Goal: Task Accomplishment & Management: Use online tool/utility

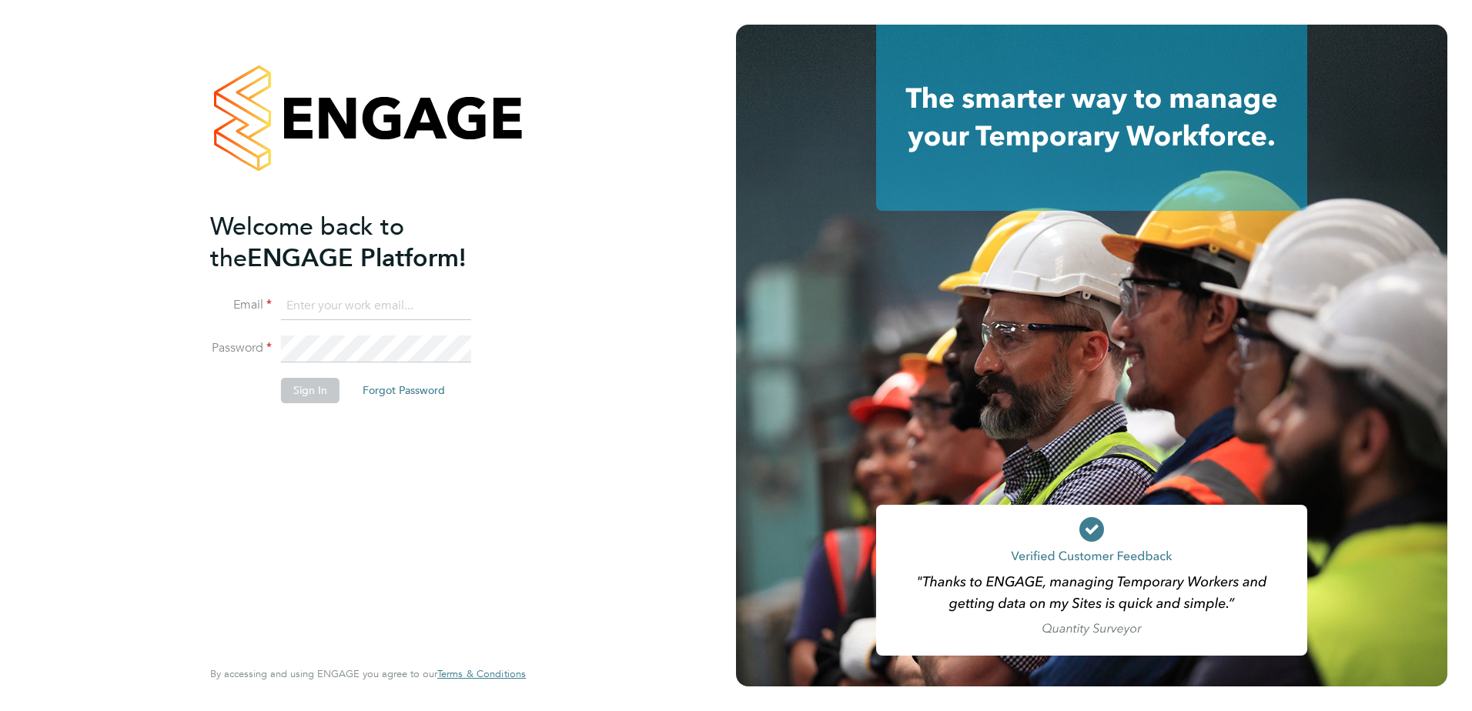
type input "[PERSON_NAME][EMAIL_ADDRESS][DOMAIN_NAME]"
click at [323, 399] on button "Sign In" at bounding box center [310, 390] width 58 height 25
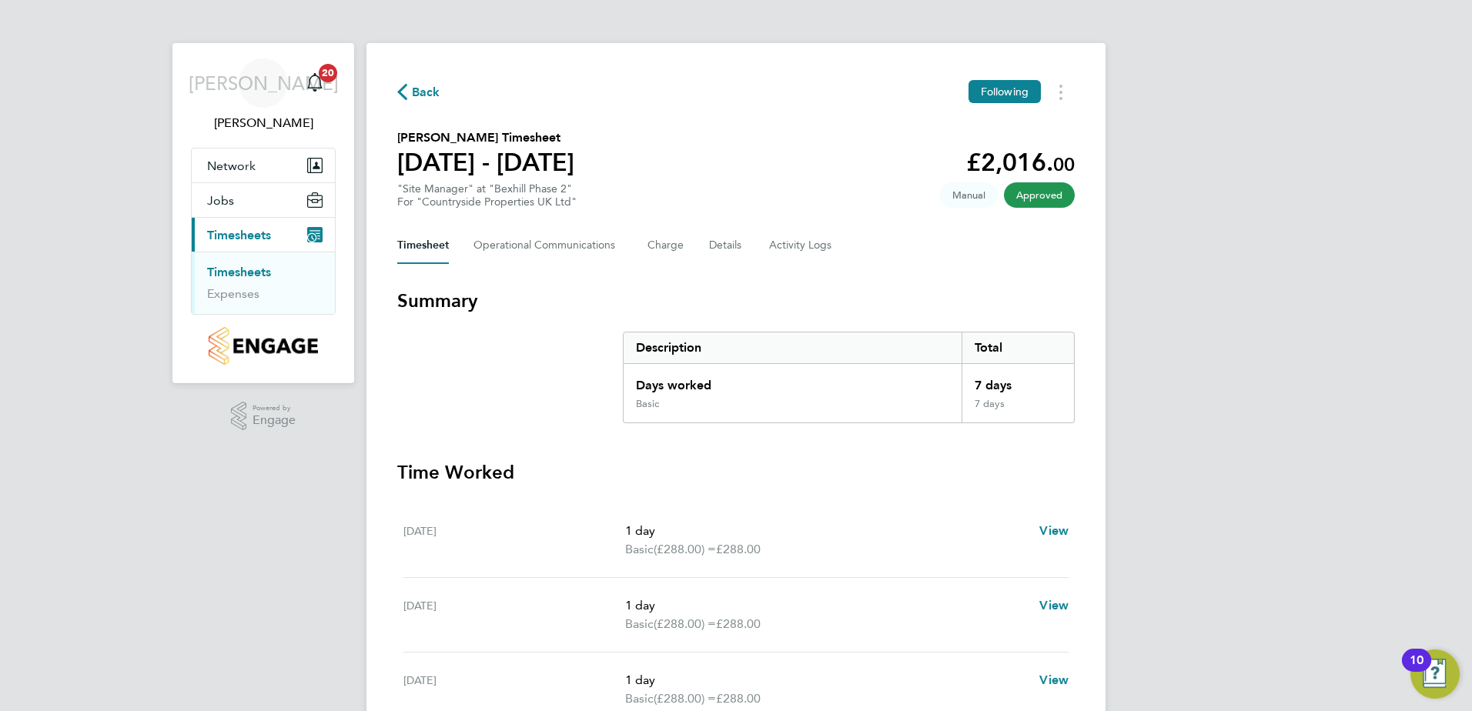
click at [256, 238] on span "Timesheets" at bounding box center [239, 235] width 64 height 15
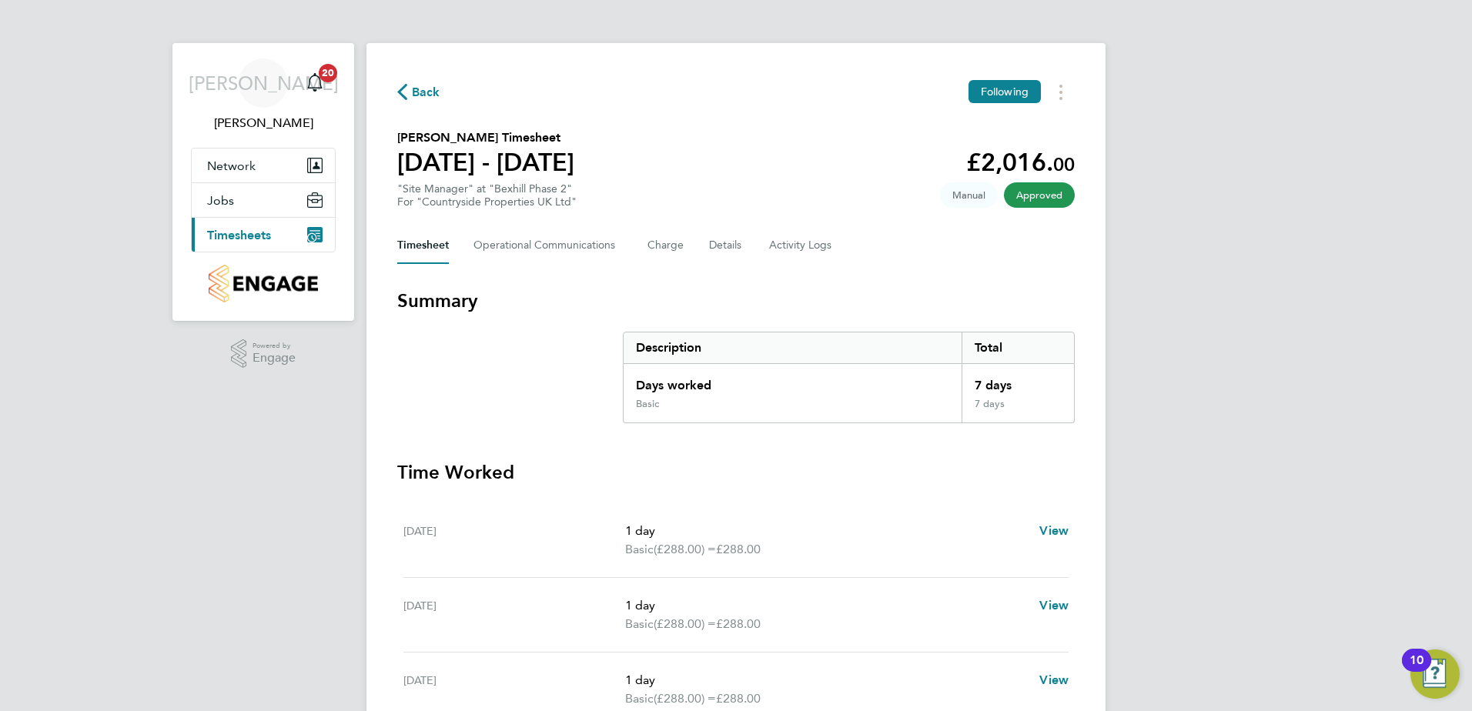
click at [273, 235] on button "Current page: Timesheets" at bounding box center [263, 235] width 143 height 34
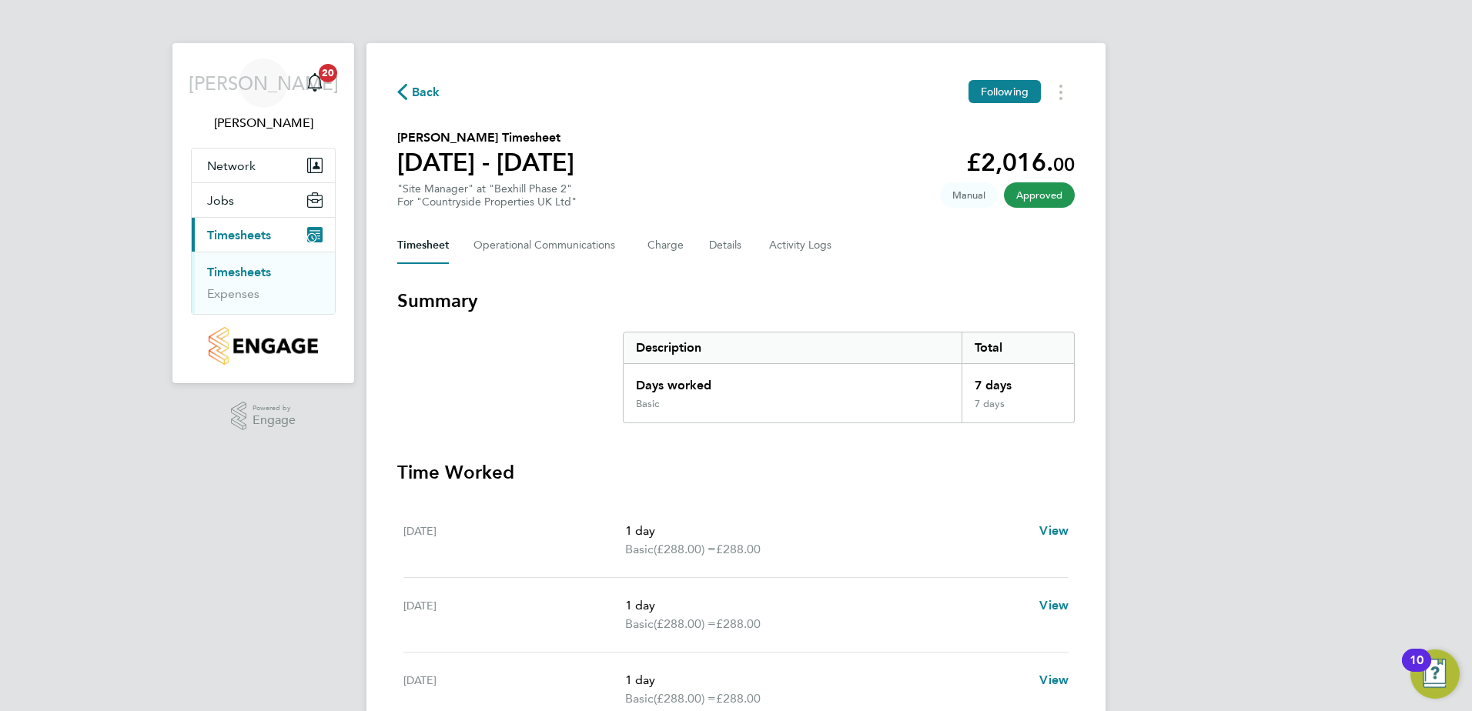
click at [308, 237] on icon "Main navigation" at bounding box center [314, 234] width 15 height 15
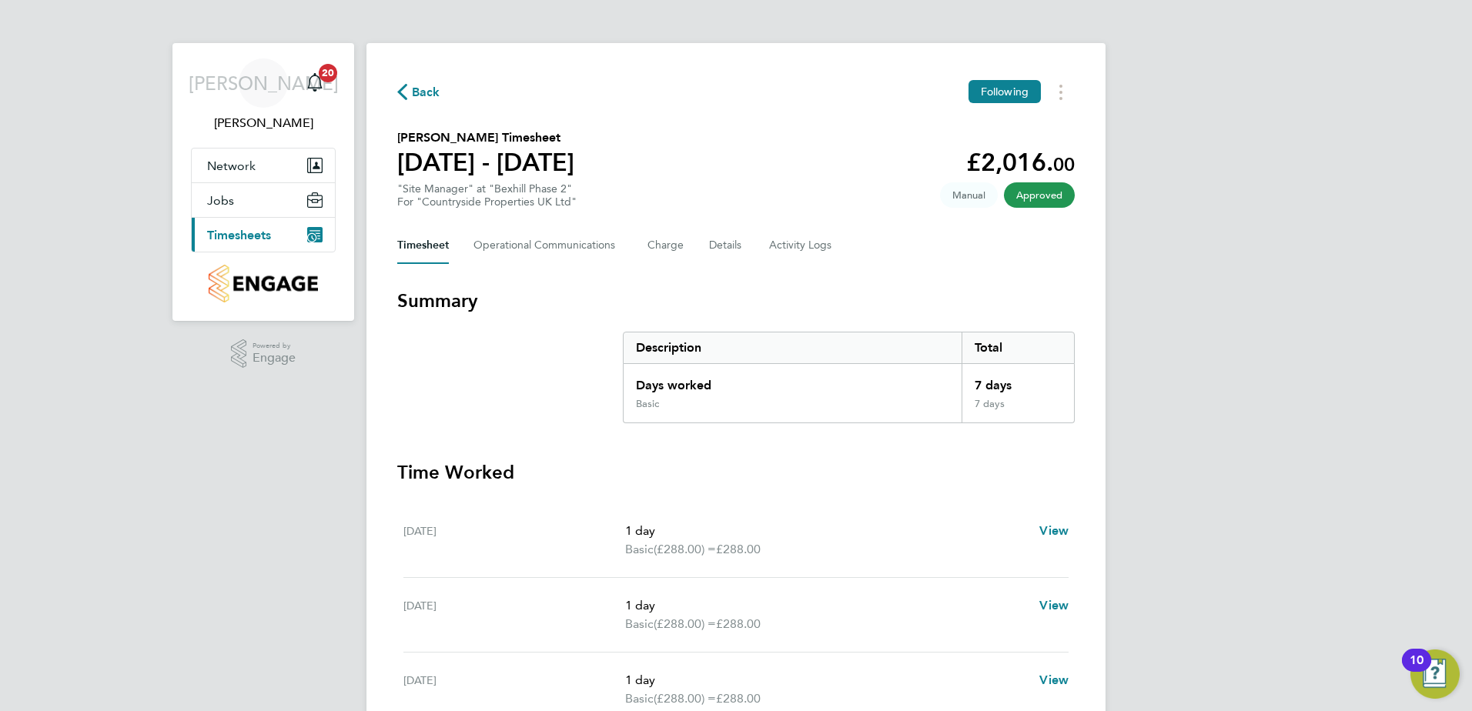
click at [312, 235] on icon "Main navigation" at bounding box center [312, 238] width 8 height 8
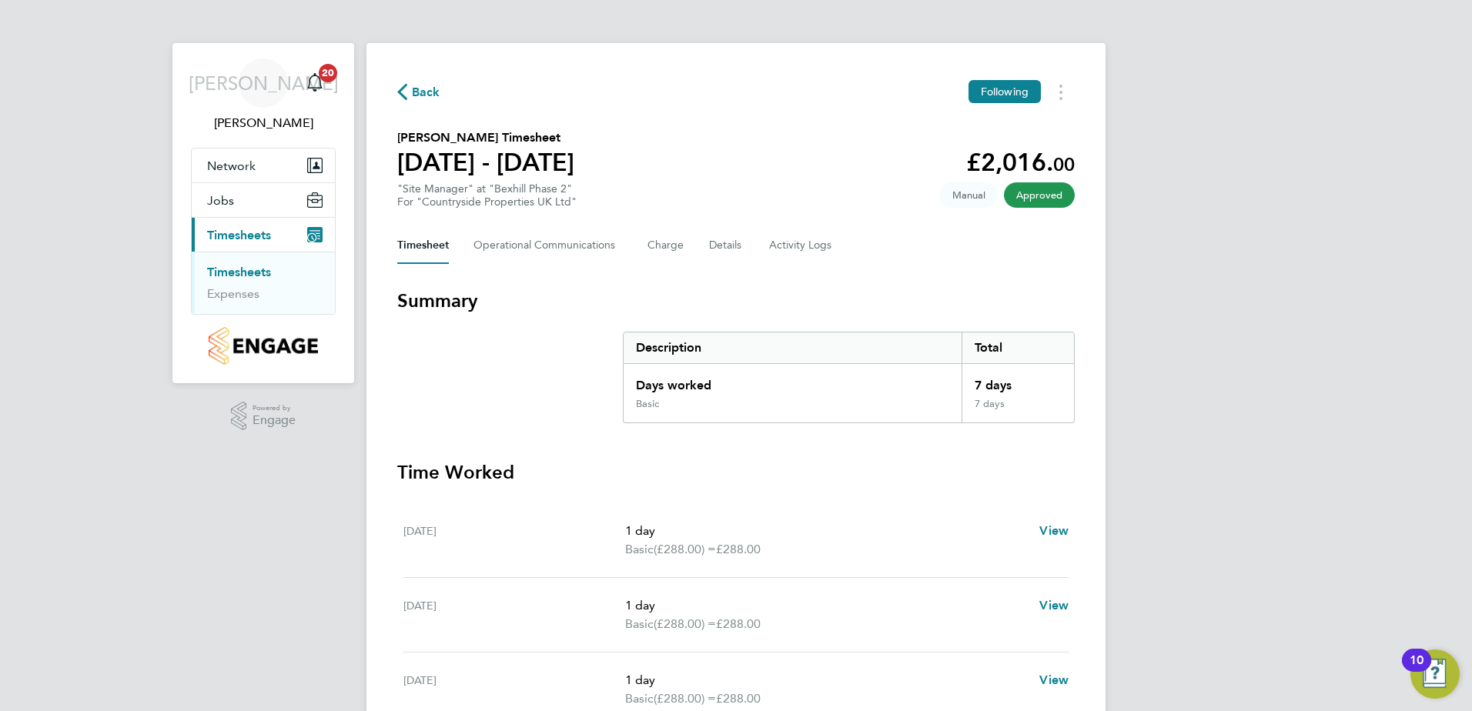
click at [312, 235] on icon "Main navigation" at bounding box center [312, 238] width 8 height 8
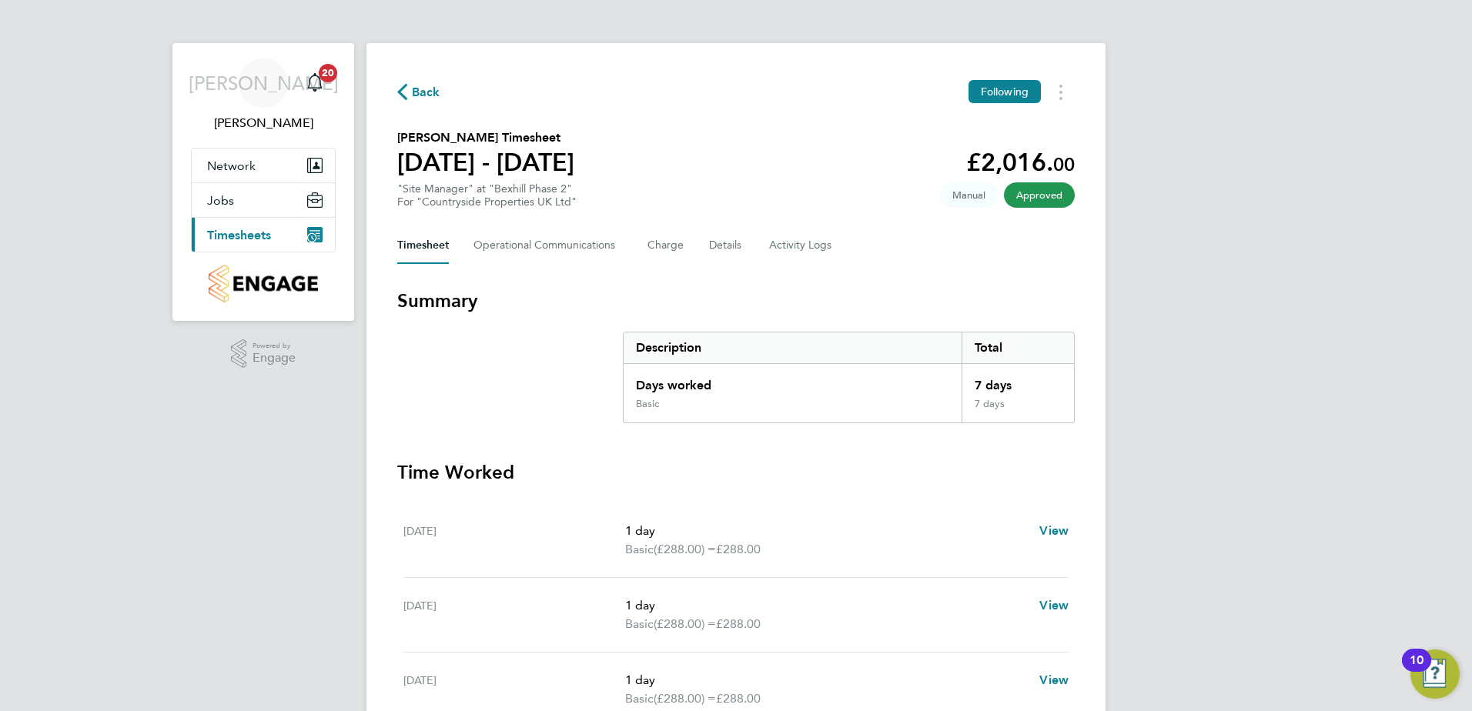
click at [312, 235] on icon "Main navigation" at bounding box center [312, 238] width 8 height 8
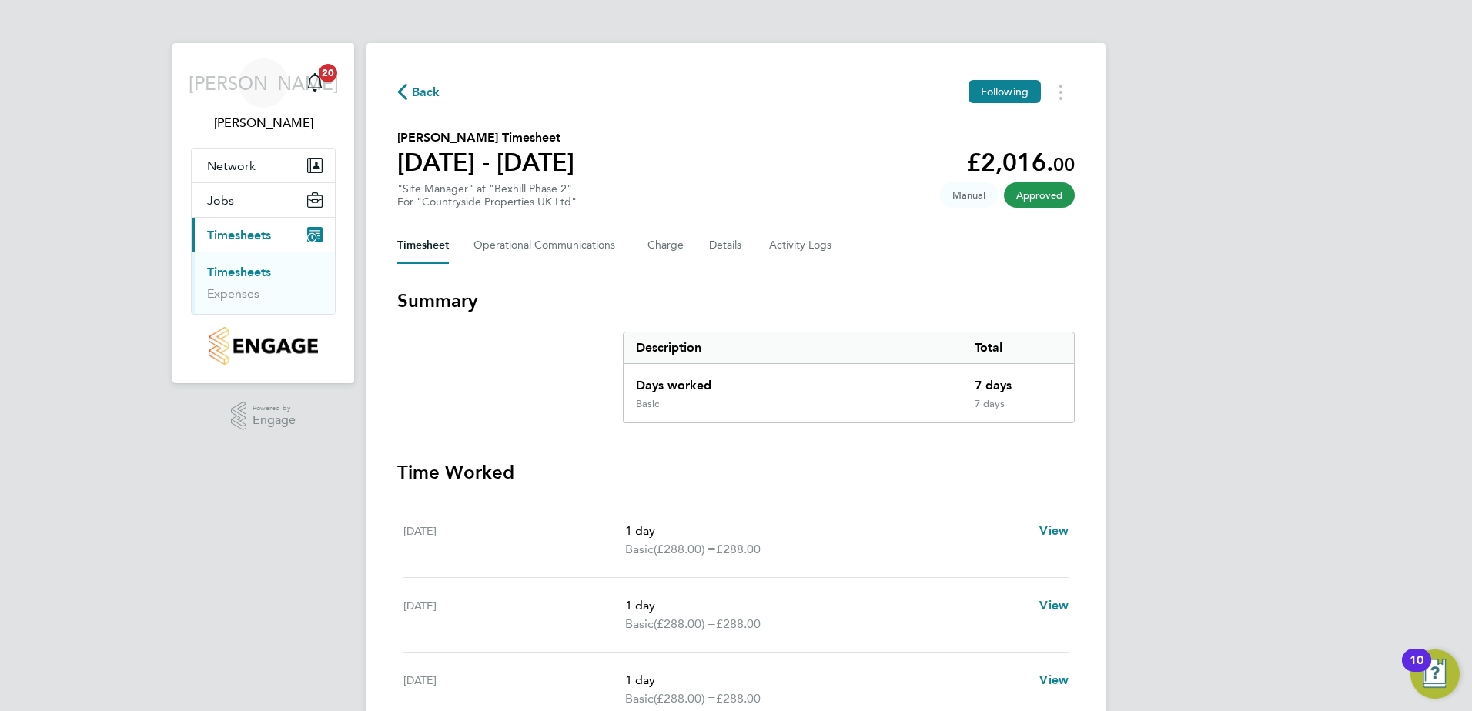
click at [235, 274] on link "Timesheets" at bounding box center [239, 272] width 64 height 15
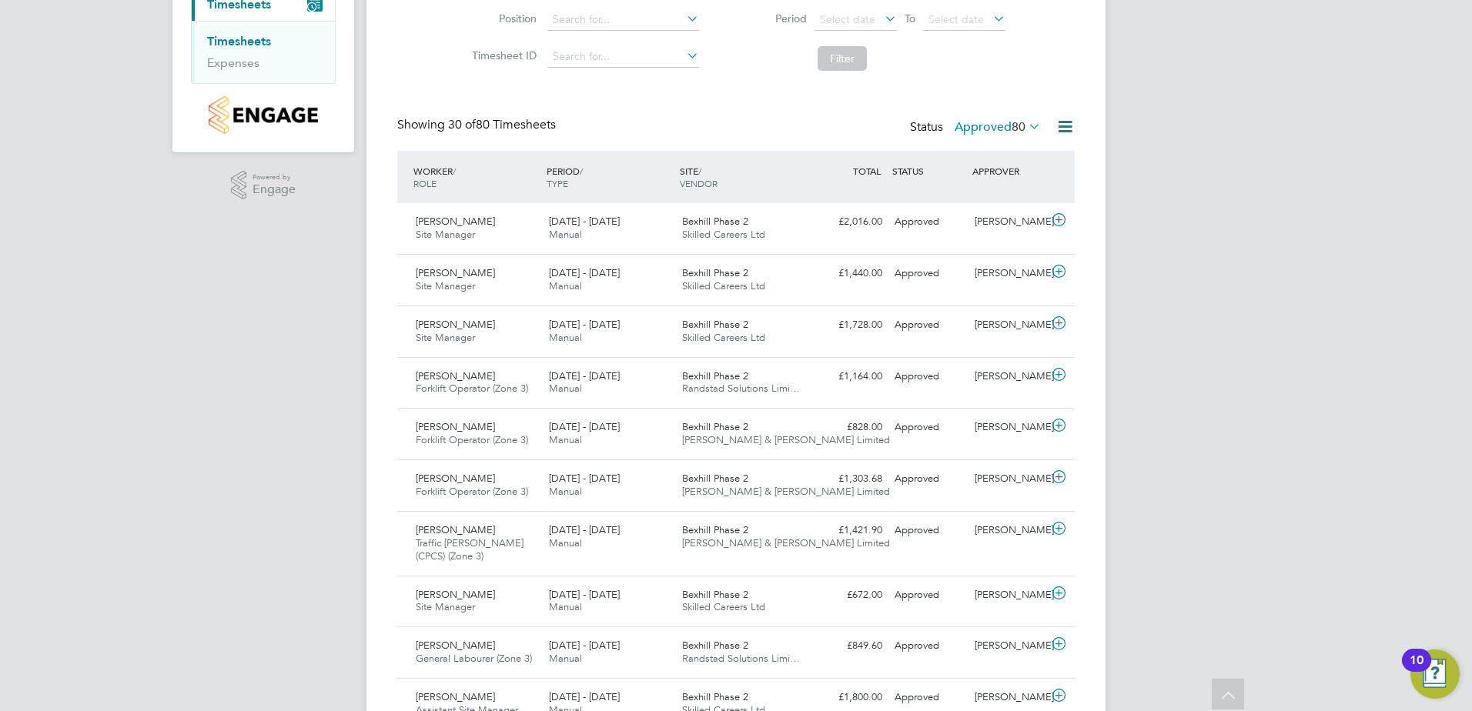
click at [976, 126] on label "Approved 80" at bounding box center [997, 126] width 86 height 15
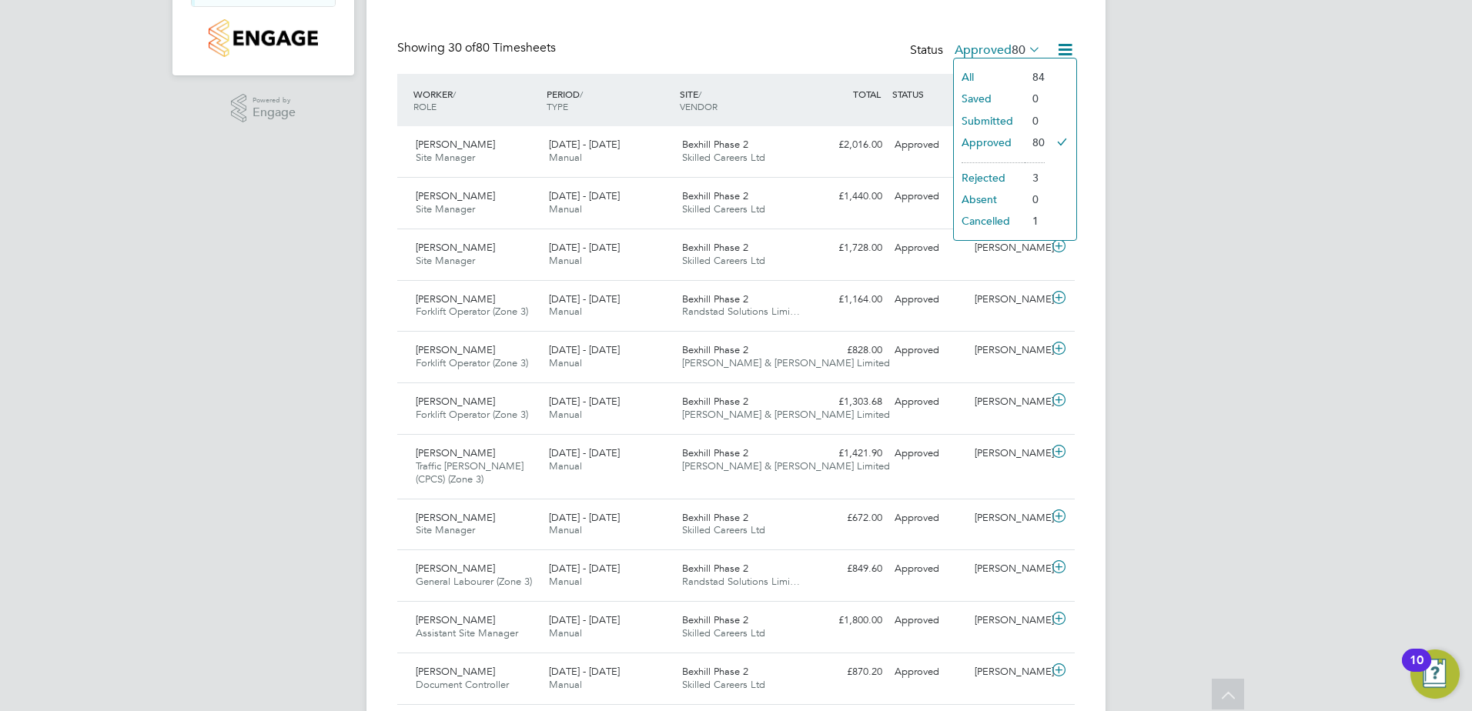
click at [988, 182] on li "Rejected" at bounding box center [989, 178] width 71 height 22
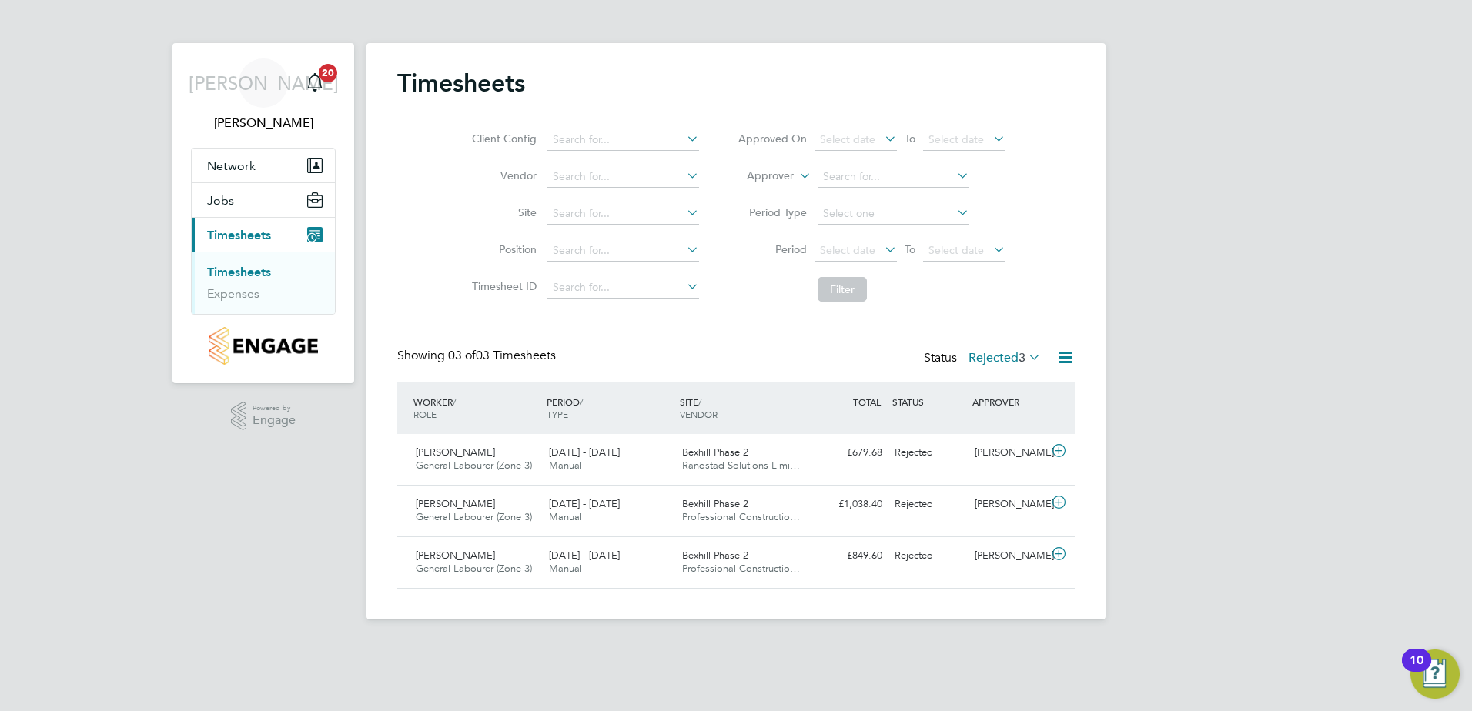
click at [999, 359] on label "Rejected 3" at bounding box center [1004, 357] width 72 height 15
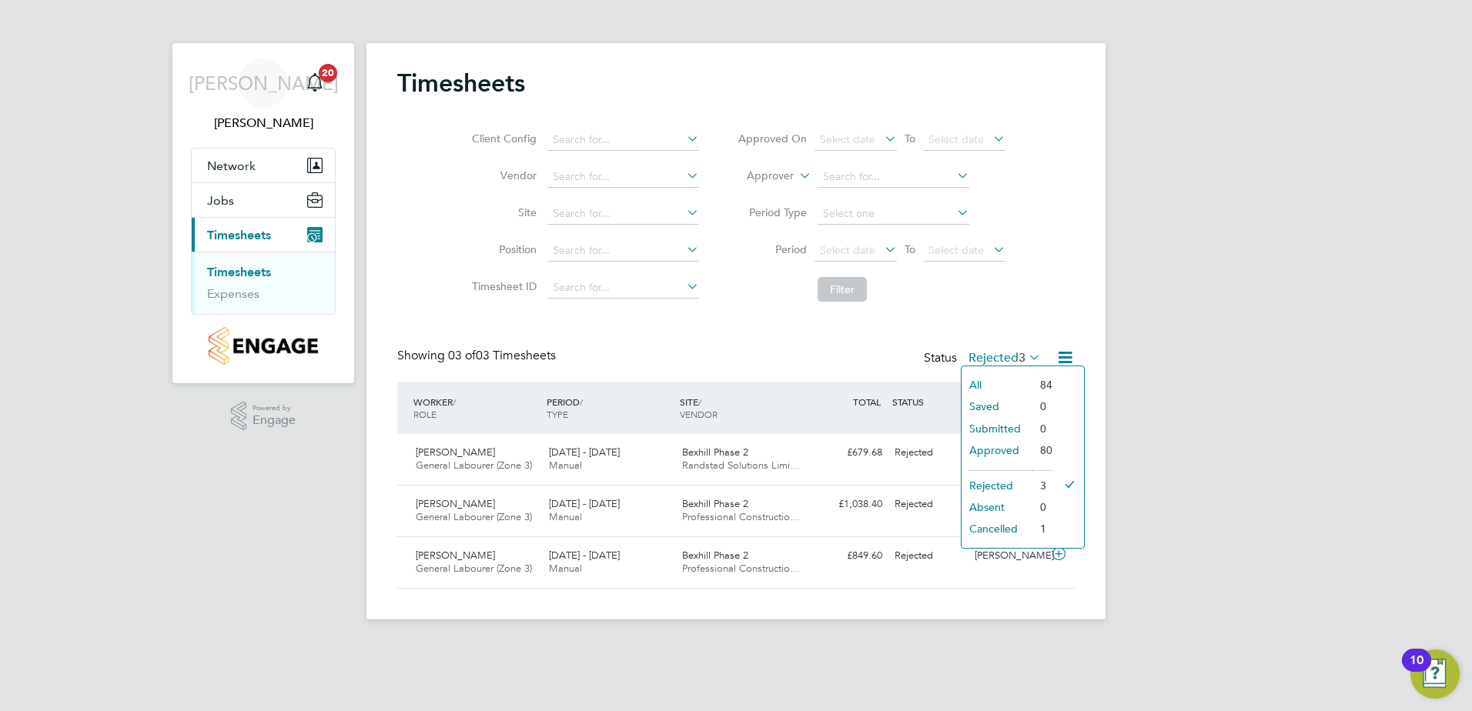
click at [1002, 531] on li "Cancelled" at bounding box center [996, 529] width 71 height 22
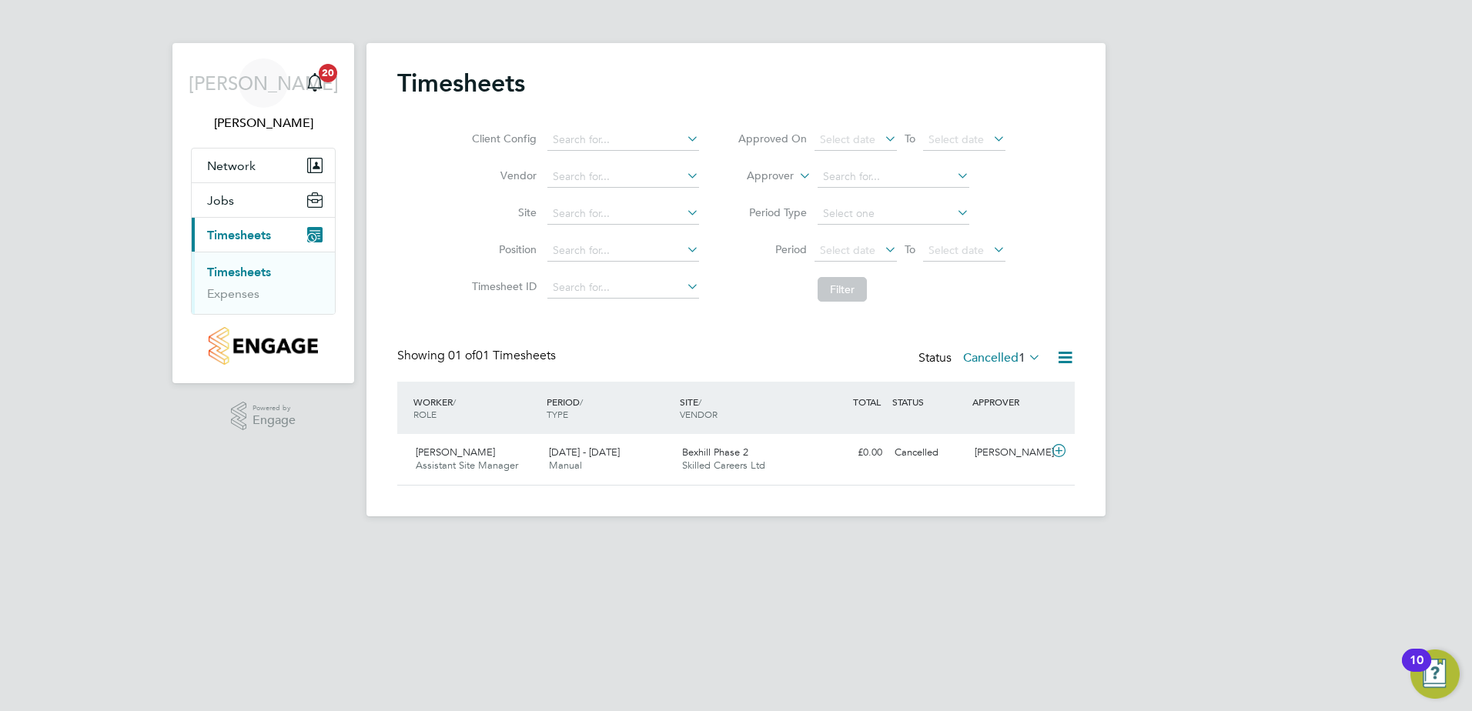
click at [984, 354] on label "Cancelled 1" at bounding box center [1002, 357] width 78 height 15
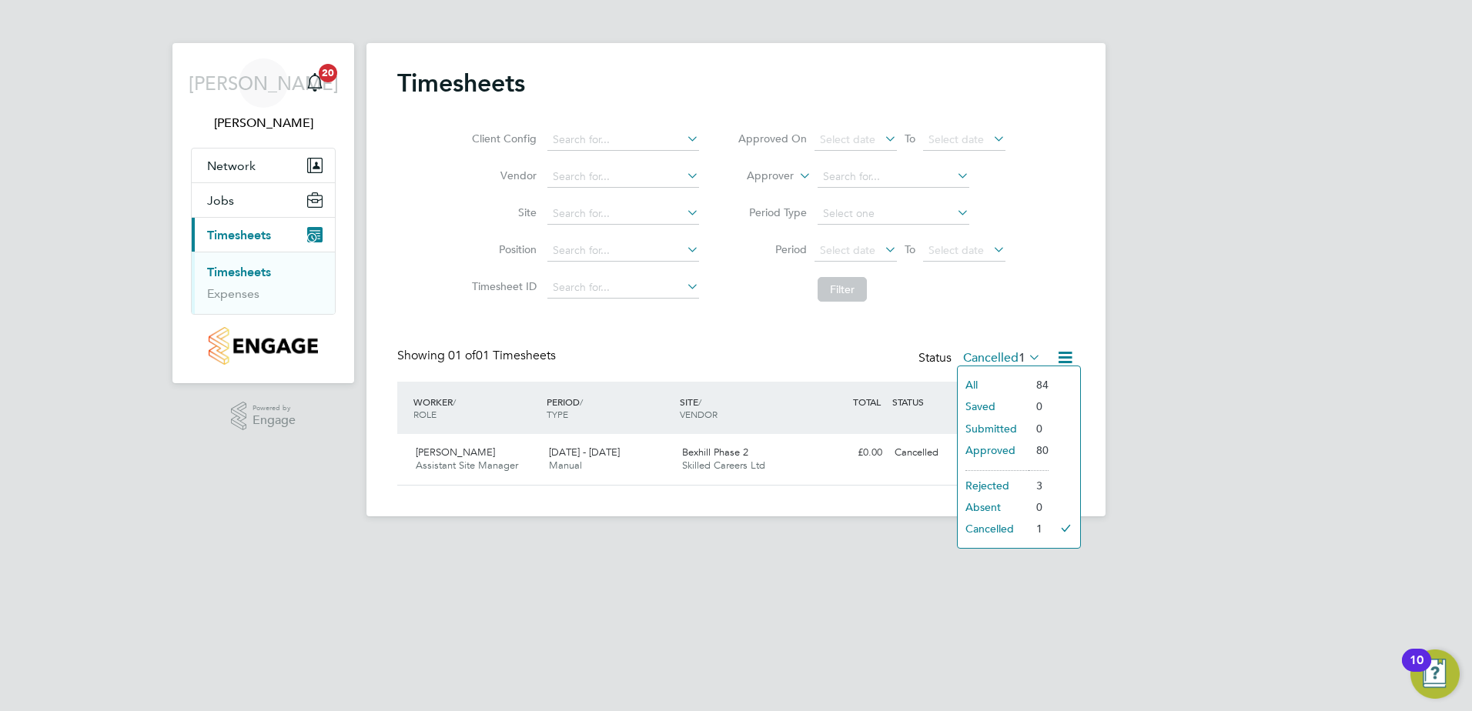
click at [978, 390] on li "All" at bounding box center [993, 385] width 71 height 22
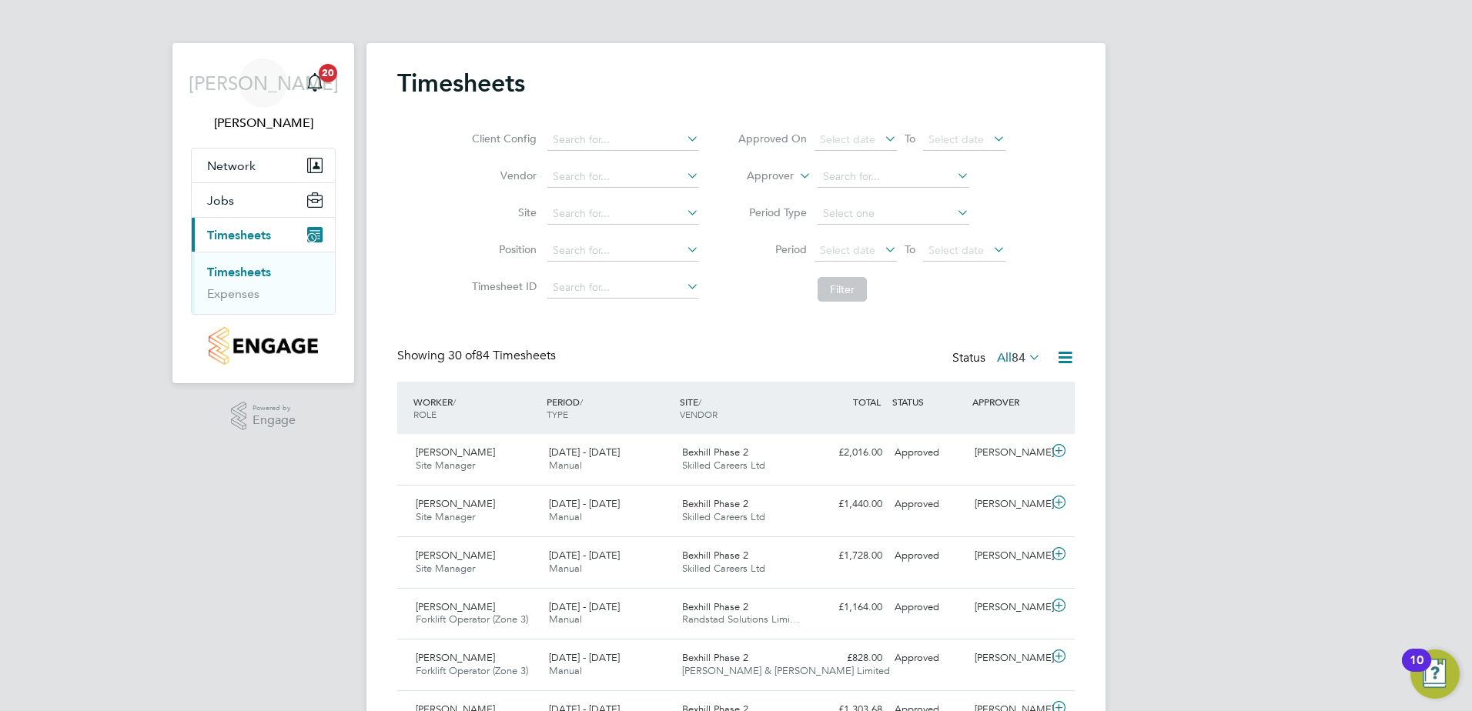
click at [1017, 354] on span "84" at bounding box center [1018, 357] width 14 height 15
